Goal: Task Accomplishment & Management: Use online tool/utility

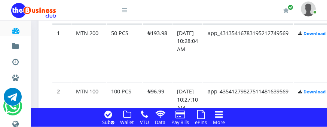
click at [154, 56] on td "₦193.98" at bounding box center [157, 53] width 29 height 58
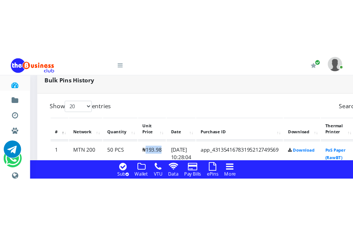
scroll to position [599, 0]
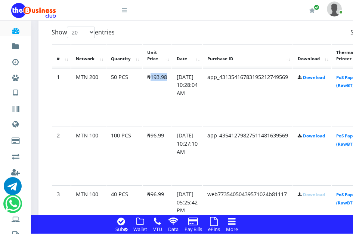
drag, startPoint x: 332, startPoint y: 3, endPoint x: 296, endPoint y: 58, distance: 65.6
drag, startPoint x: 296, startPoint y: 58, endPoint x: 228, endPoint y: 43, distance: 69.6
click at [228, 43] on div "# Network Quantity Unit Price Date Purchase ID Download Thermal Printer Portrai…" at bounding box center [246, 172] width 388 height 263
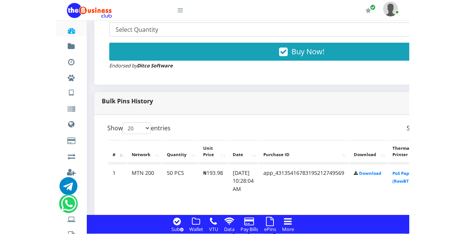
scroll to position [494, 0]
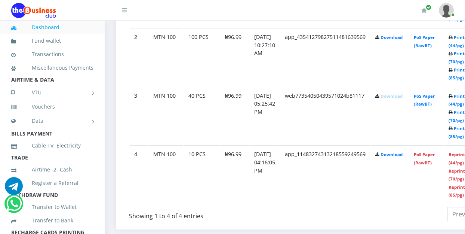
click at [2, 70] on li "Miscellaneous Payments" at bounding box center [52, 67] width 105 height 13
click at [3, 69] on li "Miscellaneous Payments" at bounding box center [52, 67] width 105 height 13
click at [4, 69] on li "Miscellaneous Payments" at bounding box center [52, 67] width 105 height 13
click at [12, 68] on icon at bounding box center [21, 68] width 21 height 5
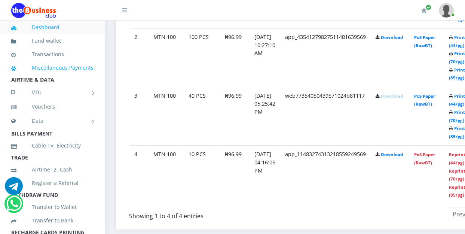
click at [12, 68] on icon at bounding box center [21, 68] width 21 height 5
drag, startPoint x: 12, startPoint y: 68, endPoint x: 3, endPoint y: 68, distance: 9.0
click at [3, 68] on li "Miscellaneous Payments" at bounding box center [52, 67] width 105 height 13
drag, startPoint x: 0, startPoint y: 69, endPoint x: 209, endPoint y: 127, distance: 216.8
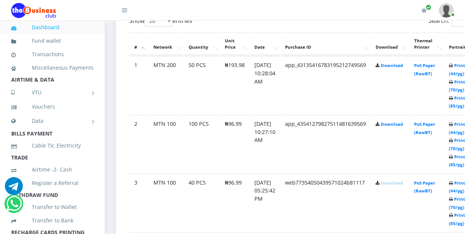
scroll to position [405, 0]
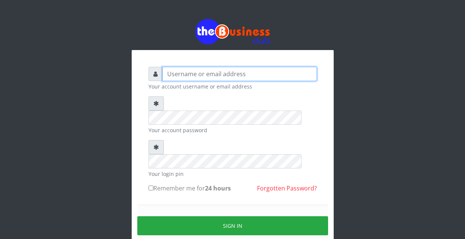
type input "charles80"
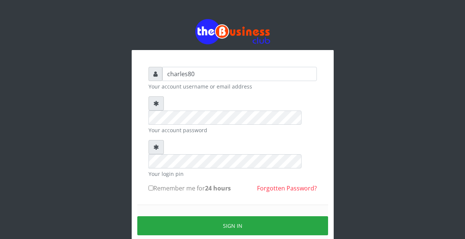
click at [194, 169] on form "charles80 Your account username or email address Your account password Your log…" at bounding box center [232, 166] width 168 height 198
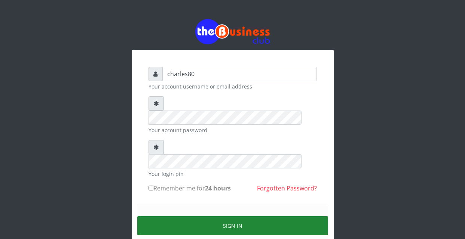
click at [201, 216] on button "Sign in" at bounding box center [232, 225] width 191 height 19
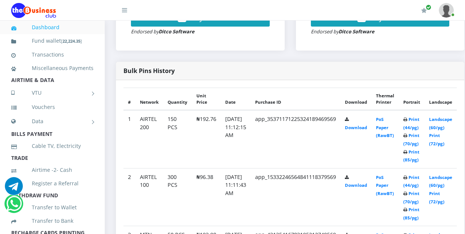
scroll to position [374, 0]
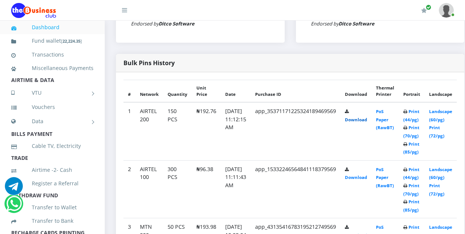
click at [363, 120] on link "Download" at bounding box center [356, 120] width 22 height 6
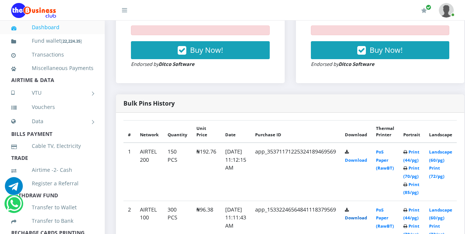
click at [367, 215] on link "Download" at bounding box center [356, 218] width 22 height 6
click at [239, 25] on div "Buy Now! Endorsed by Ditco Software" at bounding box center [200, 39] width 139 height 58
